Goal: Information Seeking & Learning: Learn about a topic

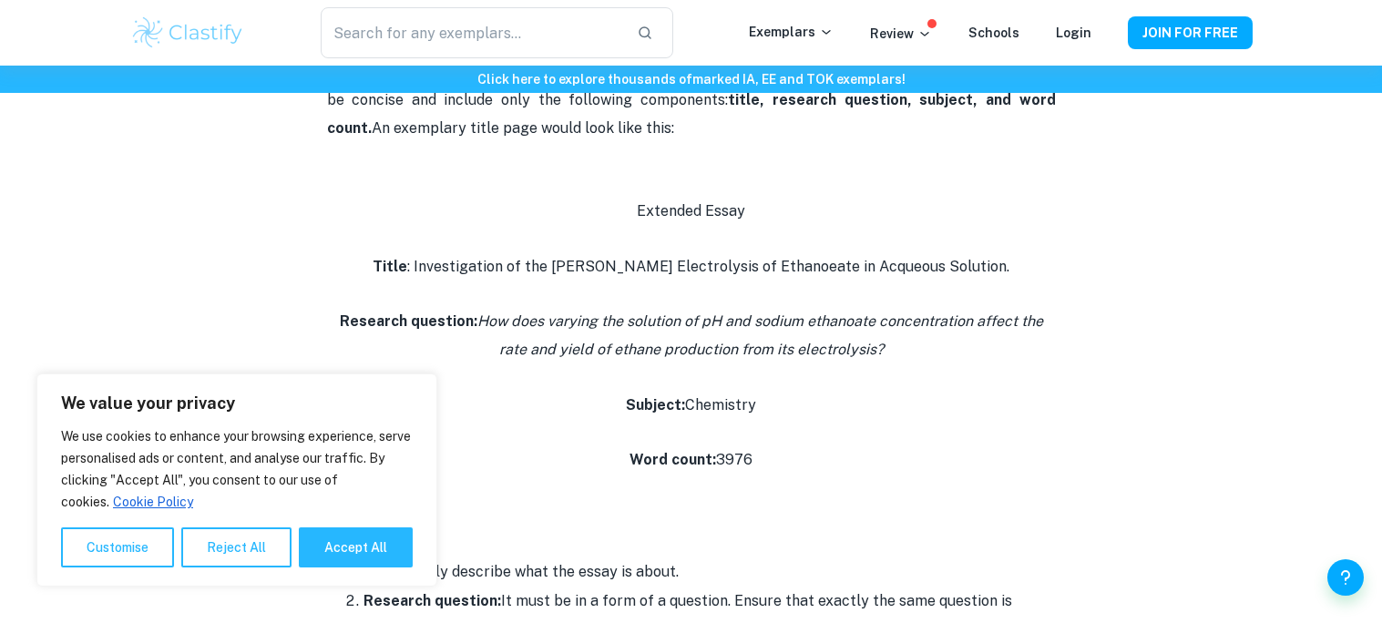
scroll to position [684, 0]
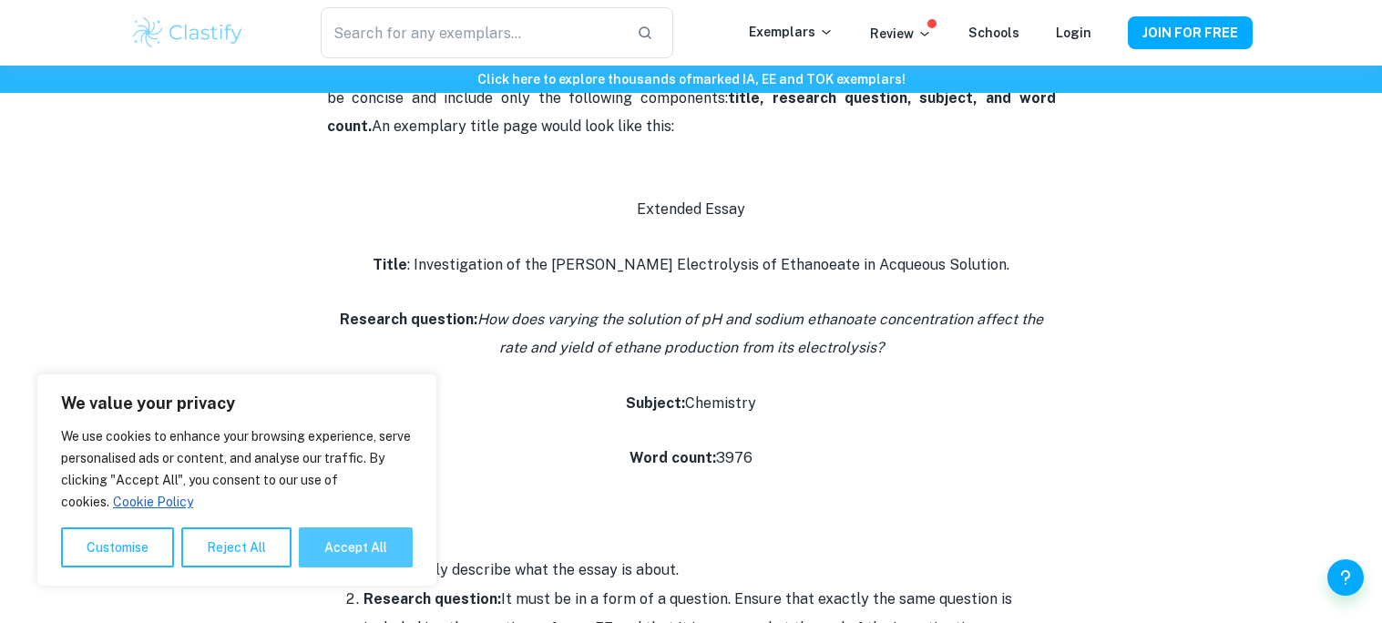
click at [334, 536] on button "Accept All" at bounding box center [356, 547] width 114 height 40
checkbox input "true"
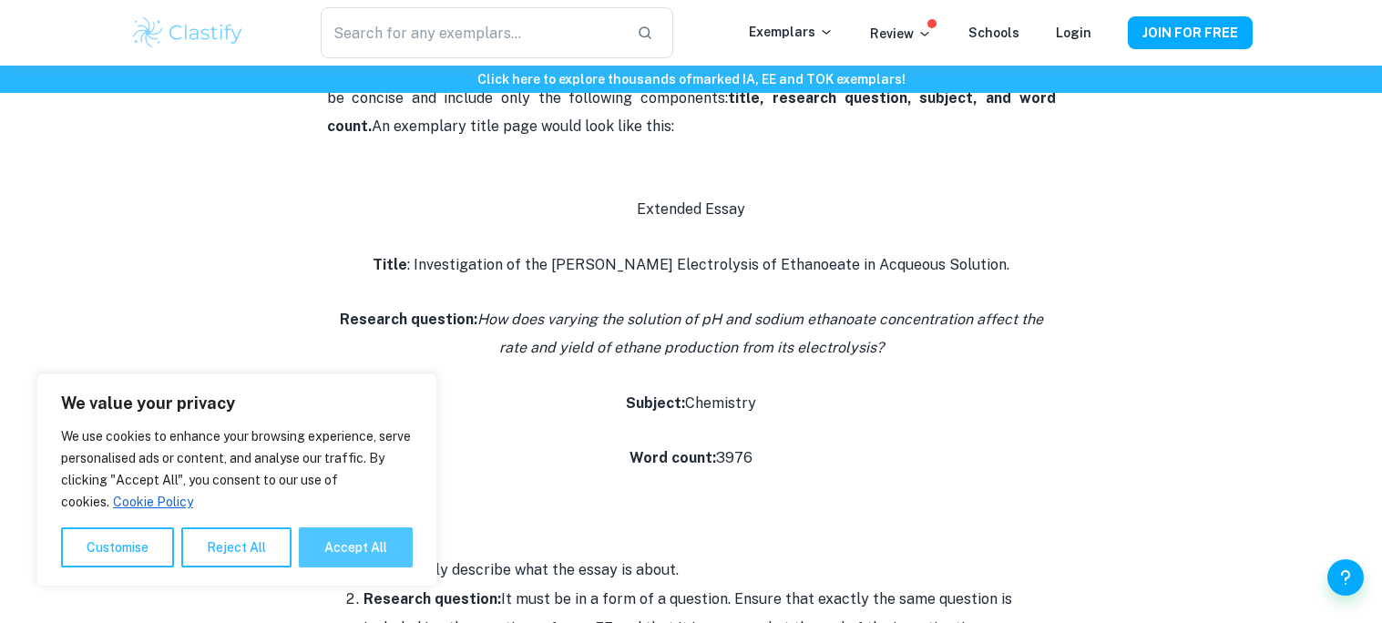
checkbox input "true"
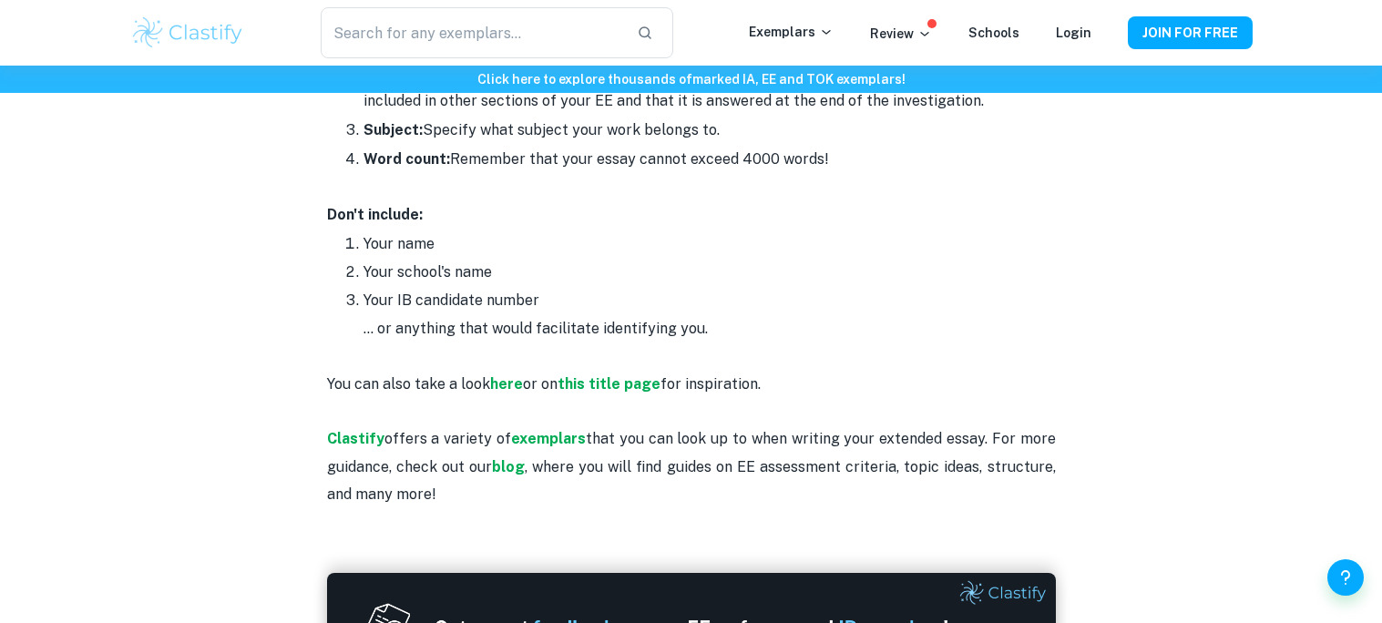
scroll to position [1213, 0]
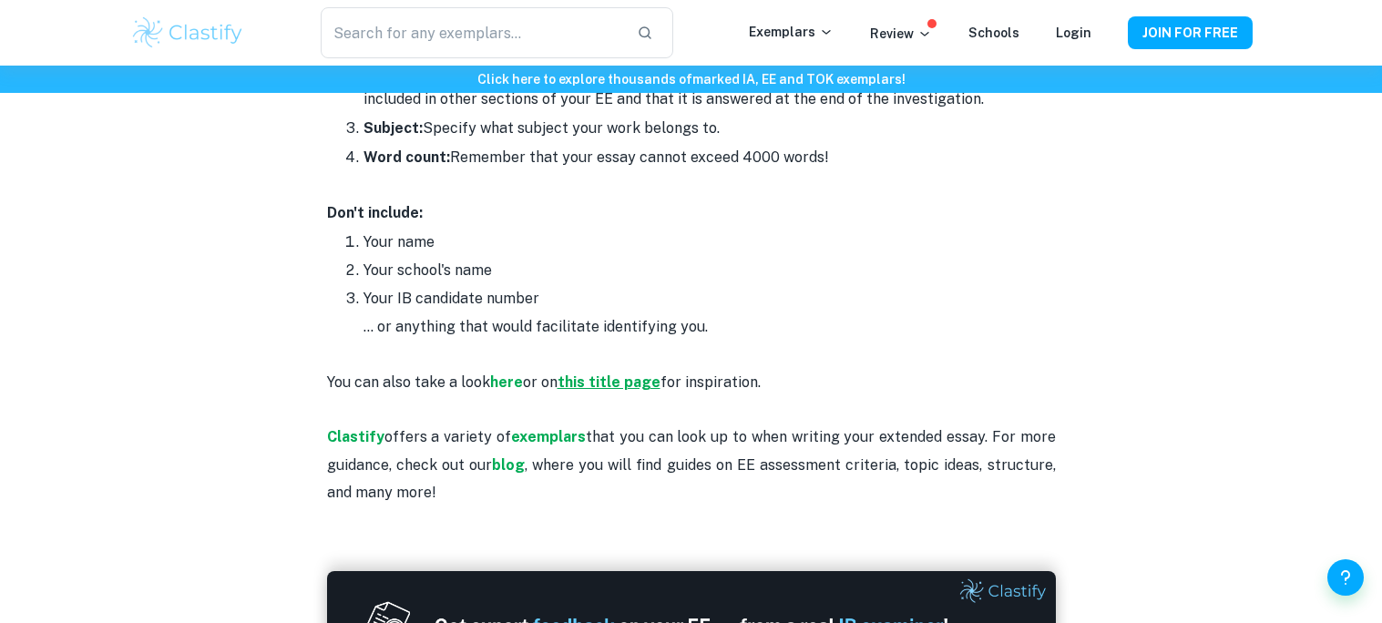
click at [587, 383] on strong "this title page" at bounding box center [608, 381] width 103 height 17
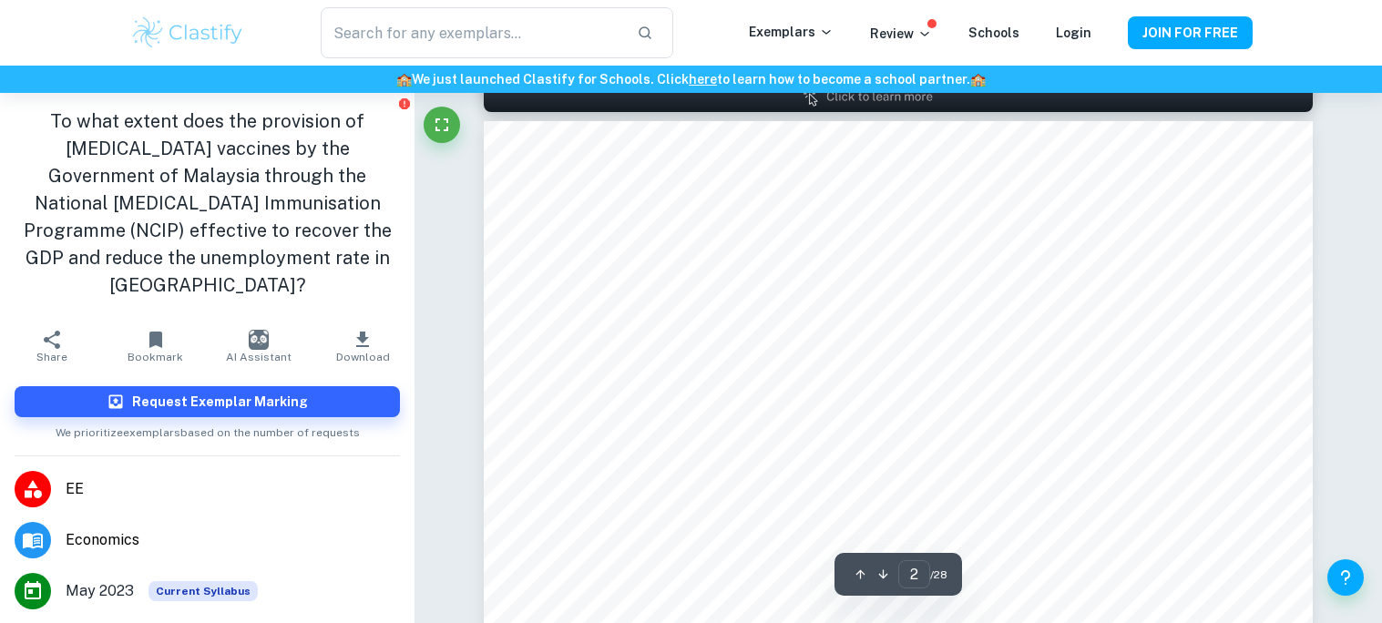
scroll to position [1306, 0]
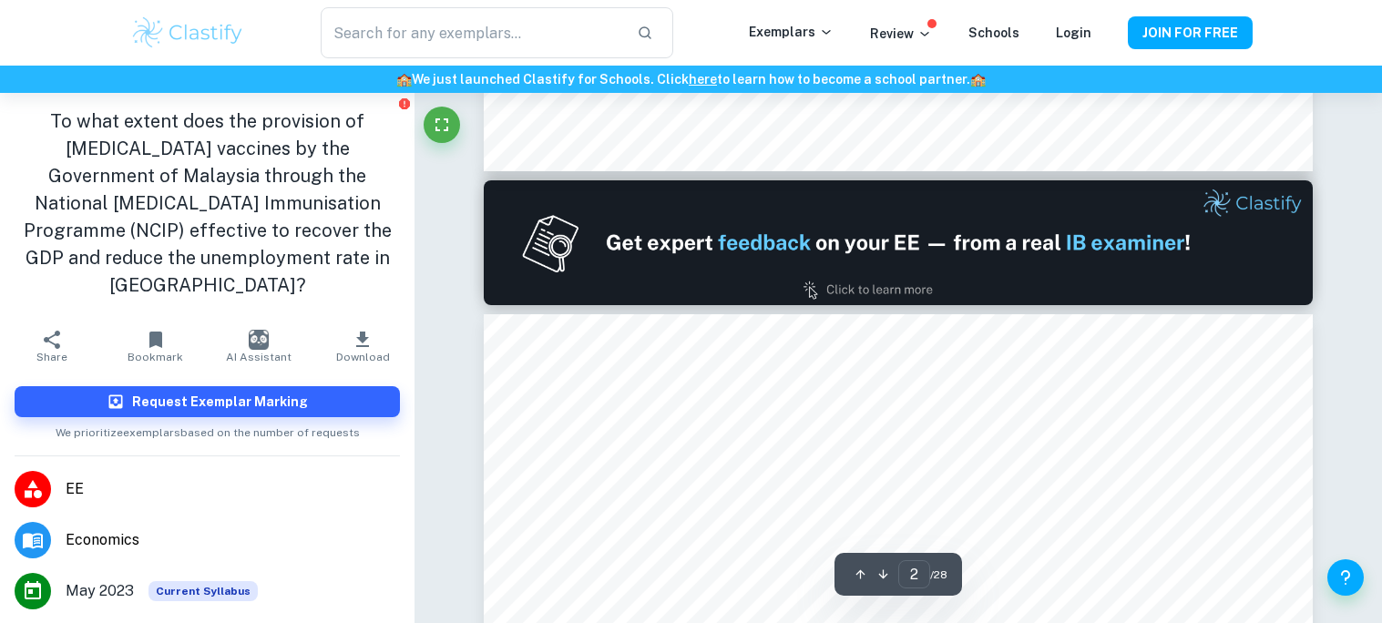
type input "1"
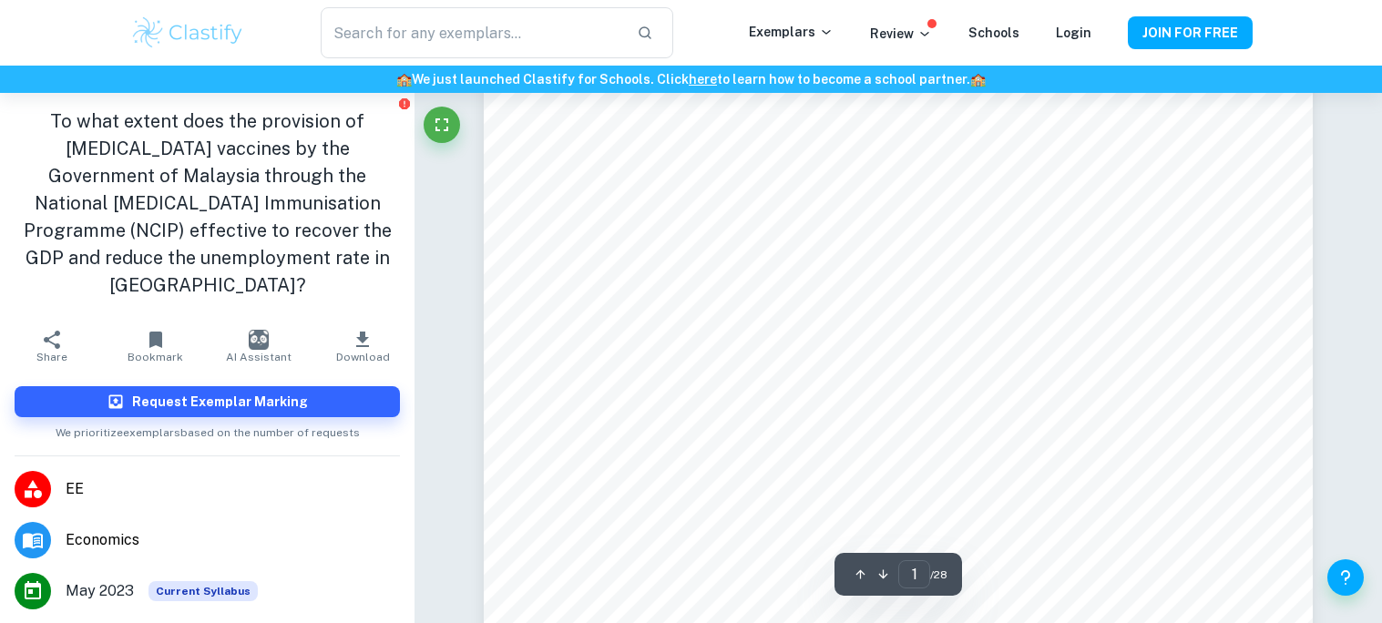
scroll to position [136, 0]
